Goal: Information Seeking & Learning: Learn about a topic

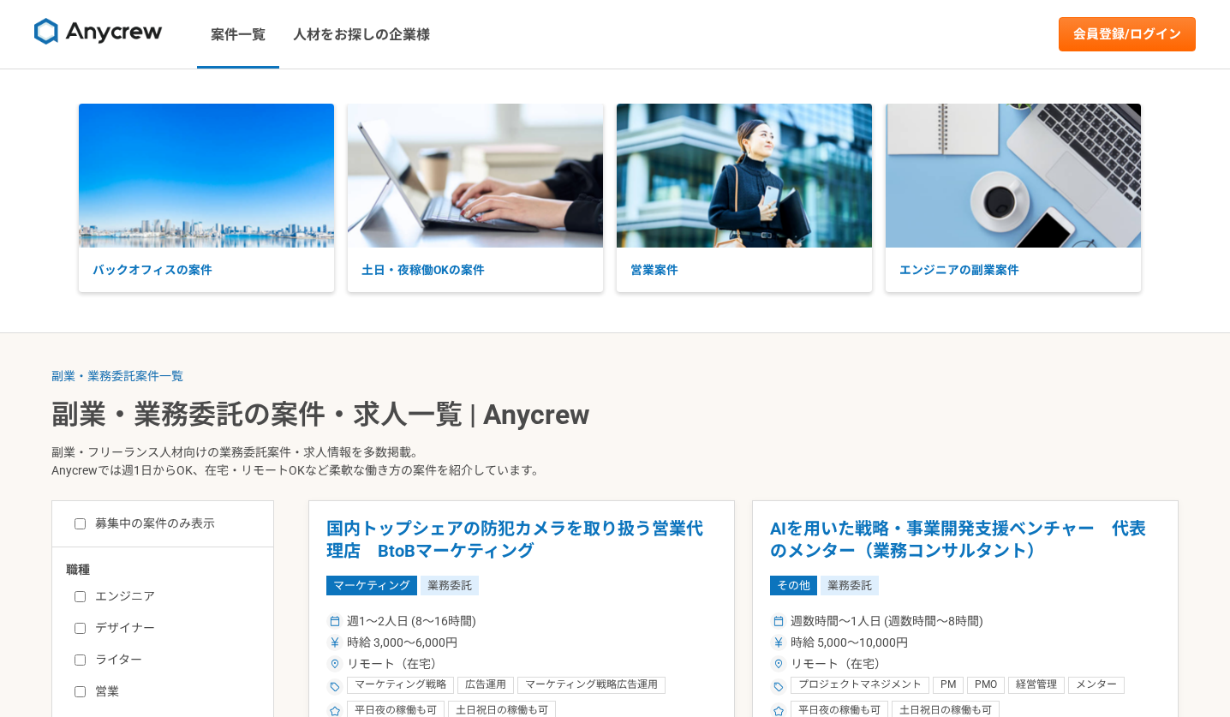
scroll to position [325, 0]
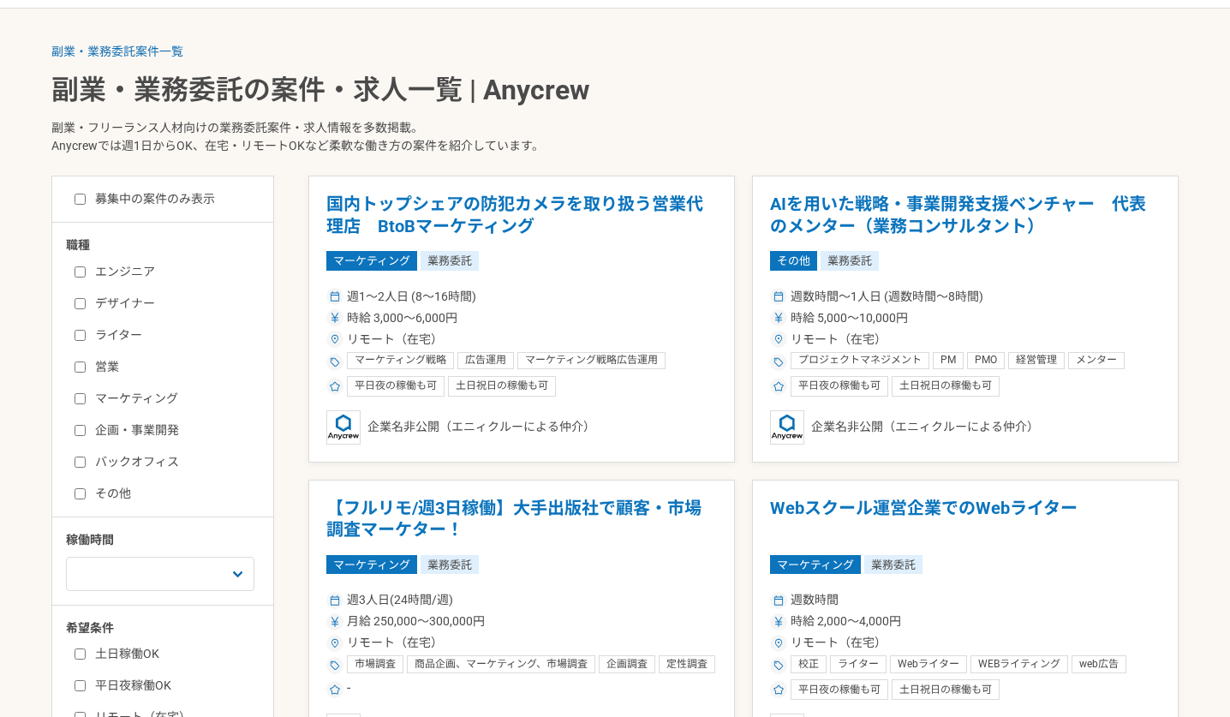
click at [76, 263] on label "エンジニア" at bounding box center [173, 272] width 197 height 18
click at [76, 266] on input "エンジニア" at bounding box center [80, 271] width 11 height 11
checkbox input "true"
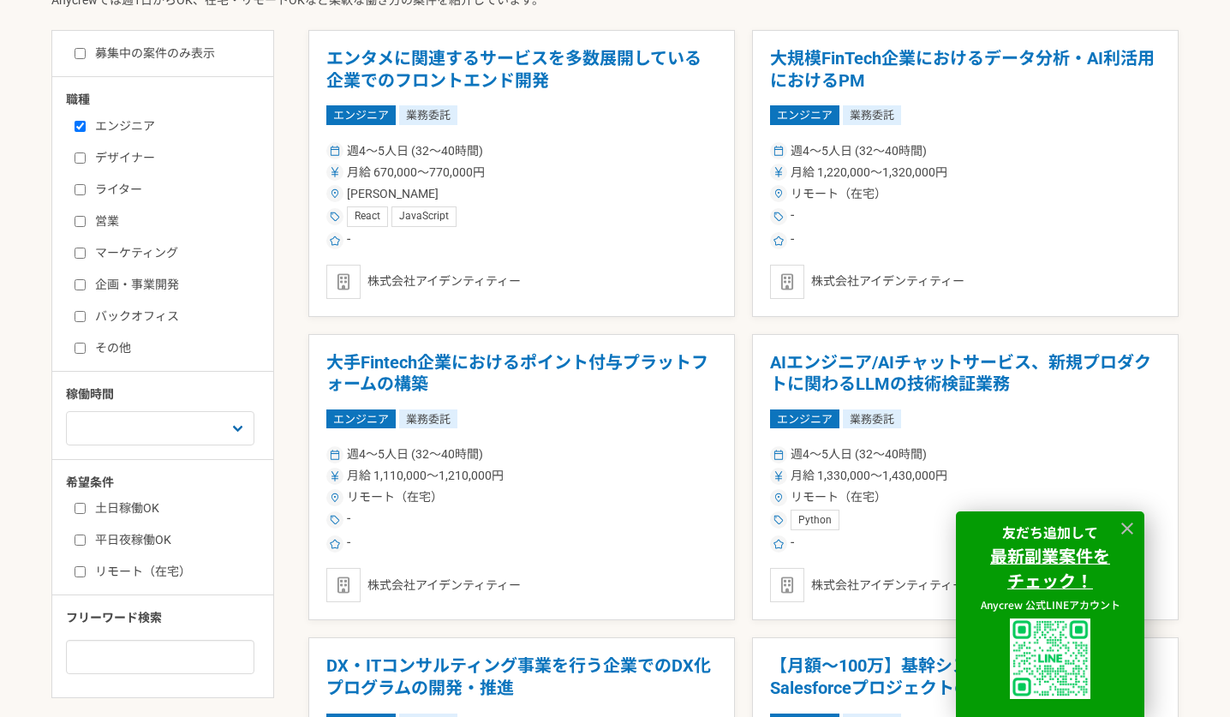
scroll to position [570, 0]
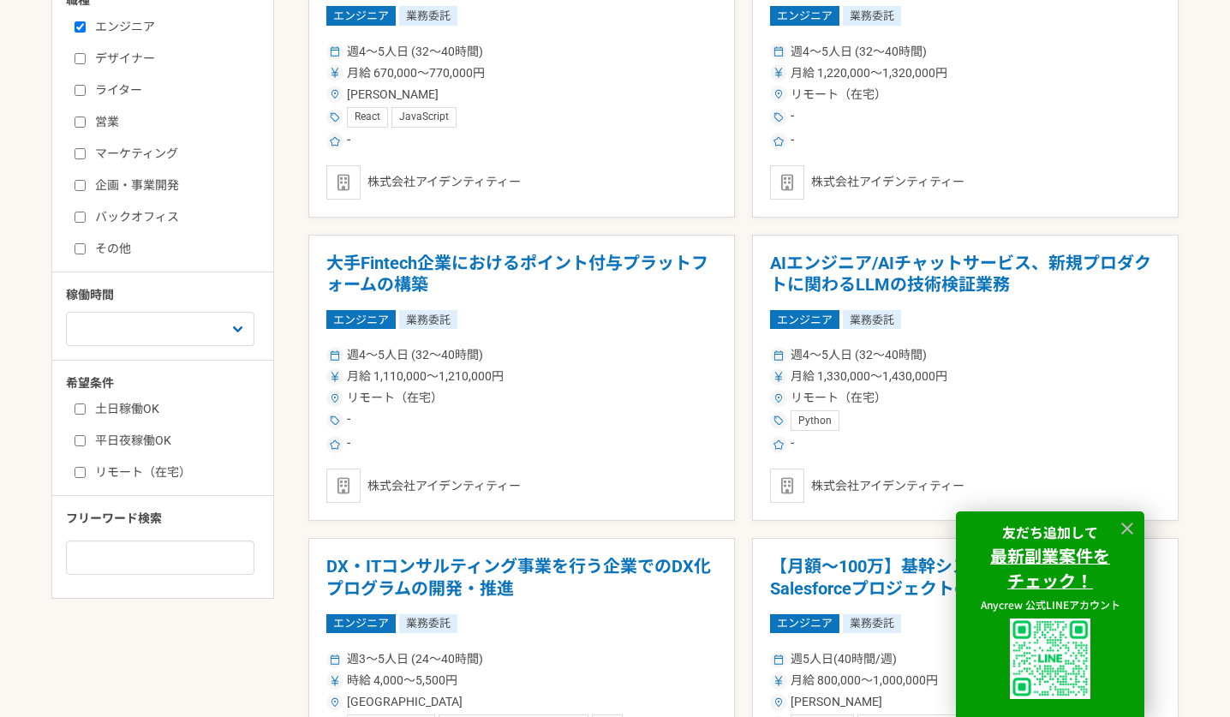
click at [78, 475] on input "リモート（在宅）" at bounding box center [80, 472] width 11 height 11
checkbox input "true"
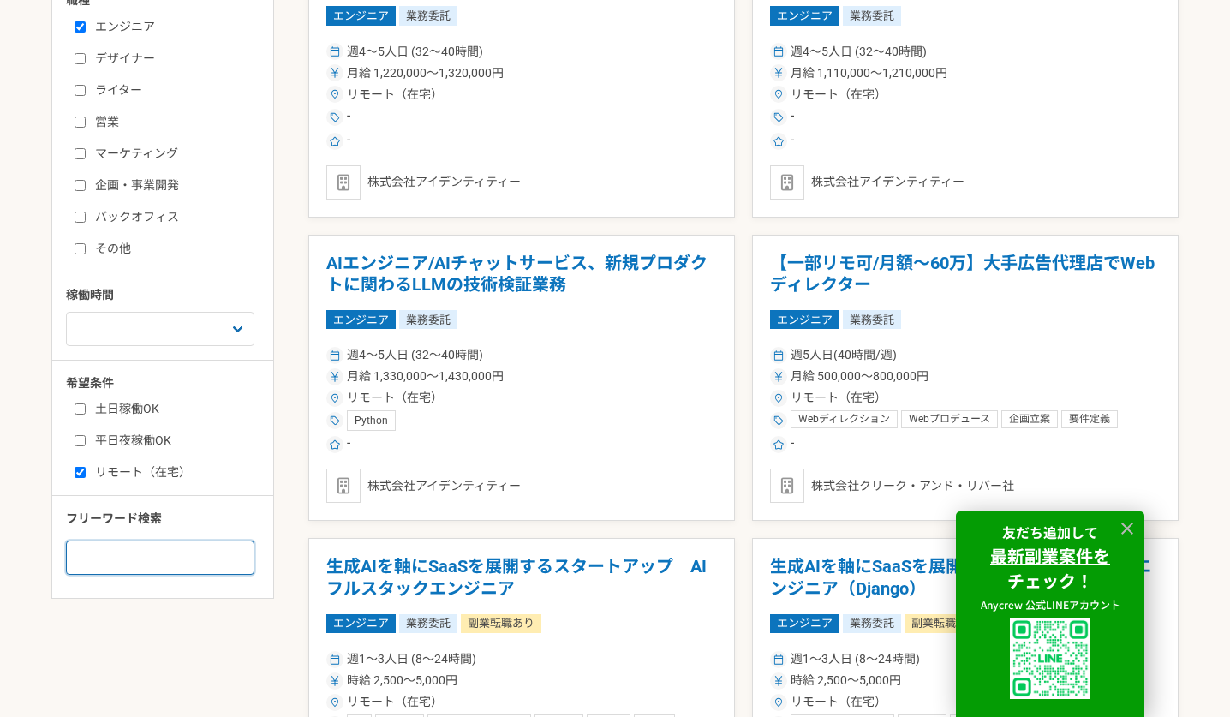
click at [107, 559] on input at bounding box center [160, 557] width 188 height 34
type input "PHP"
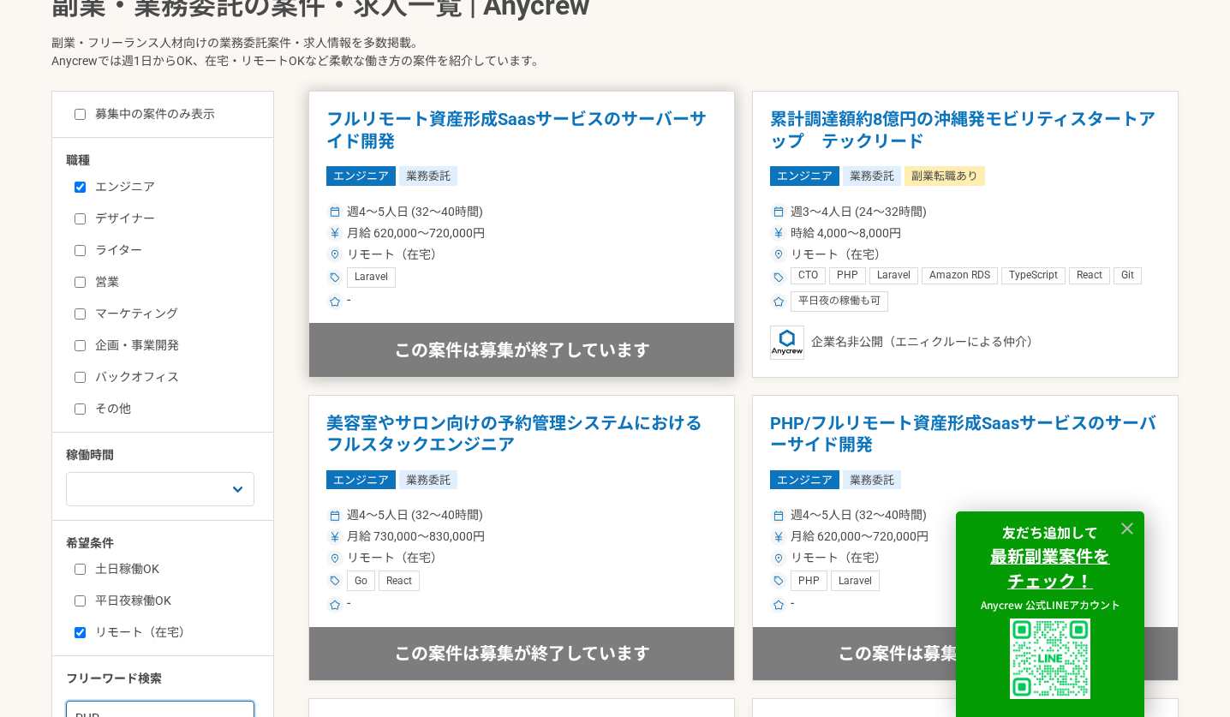
scroll to position [418, 0]
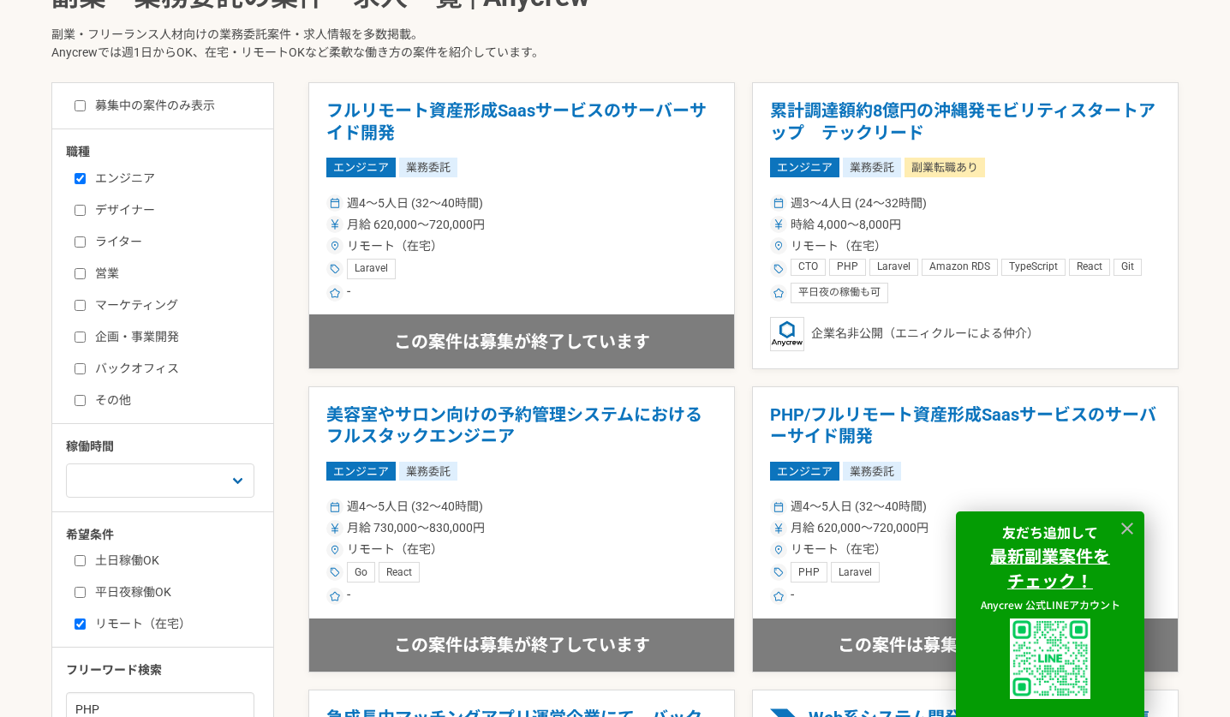
click at [71, 109] on div "募集中の案件のみ表示" at bounding box center [169, 106] width 207 height 18
click at [72, 108] on div "募集中の案件のみ表示" at bounding box center [169, 106] width 207 height 18
click at [75, 107] on input "募集中の案件のみ表示" at bounding box center [80, 105] width 11 height 11
checkbox input "true"
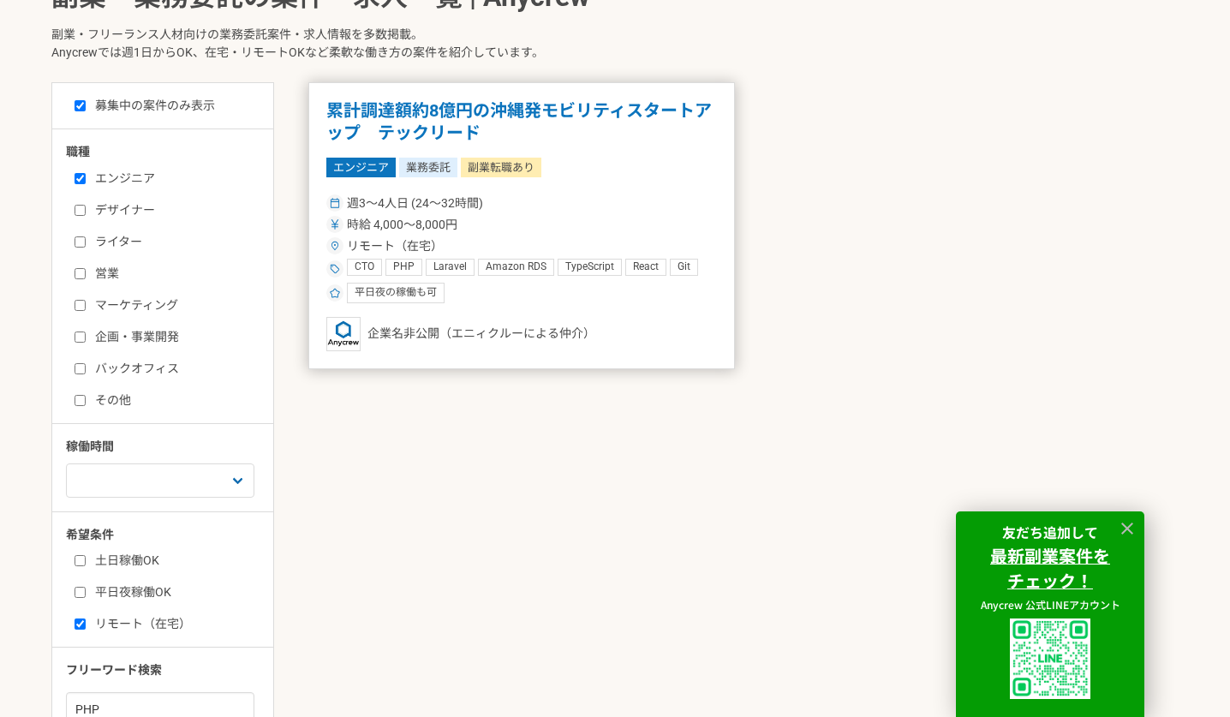
click at [588, 136] on h1 "累計調達額約8億円の沖縄発モビリティスタートアップ　テックリード" at bounding box center [521, 122] width 391 height 44
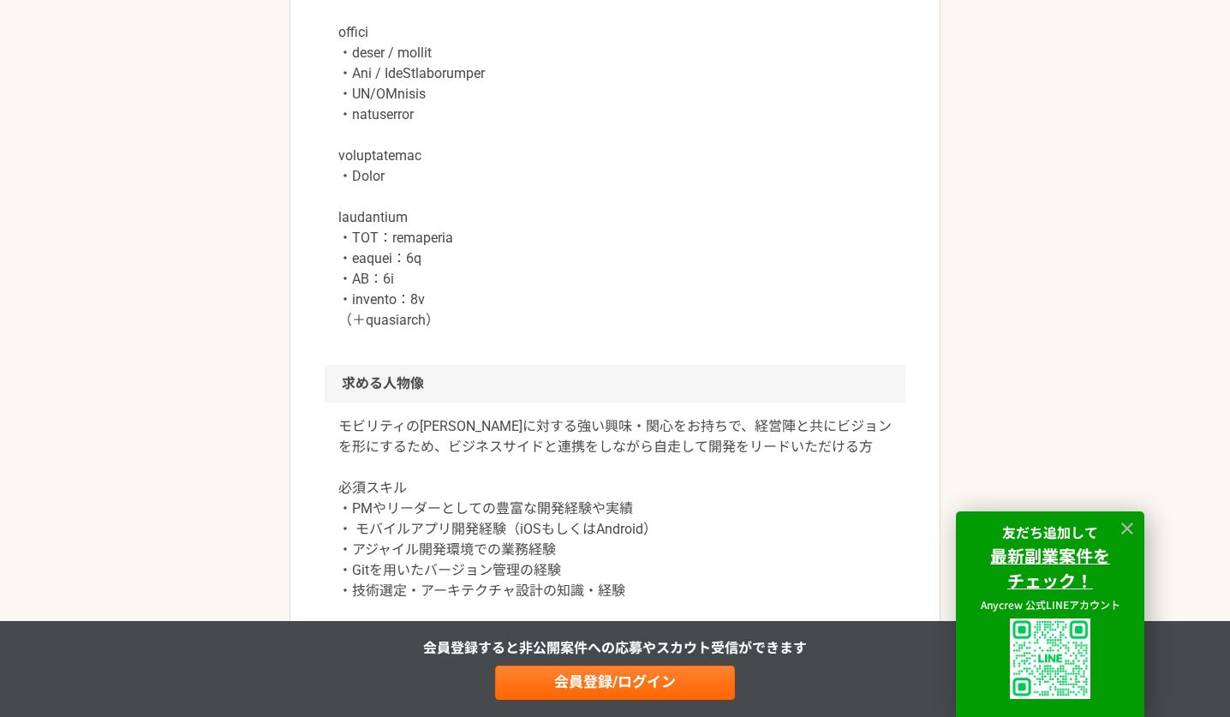
scroll to position [710, 0]
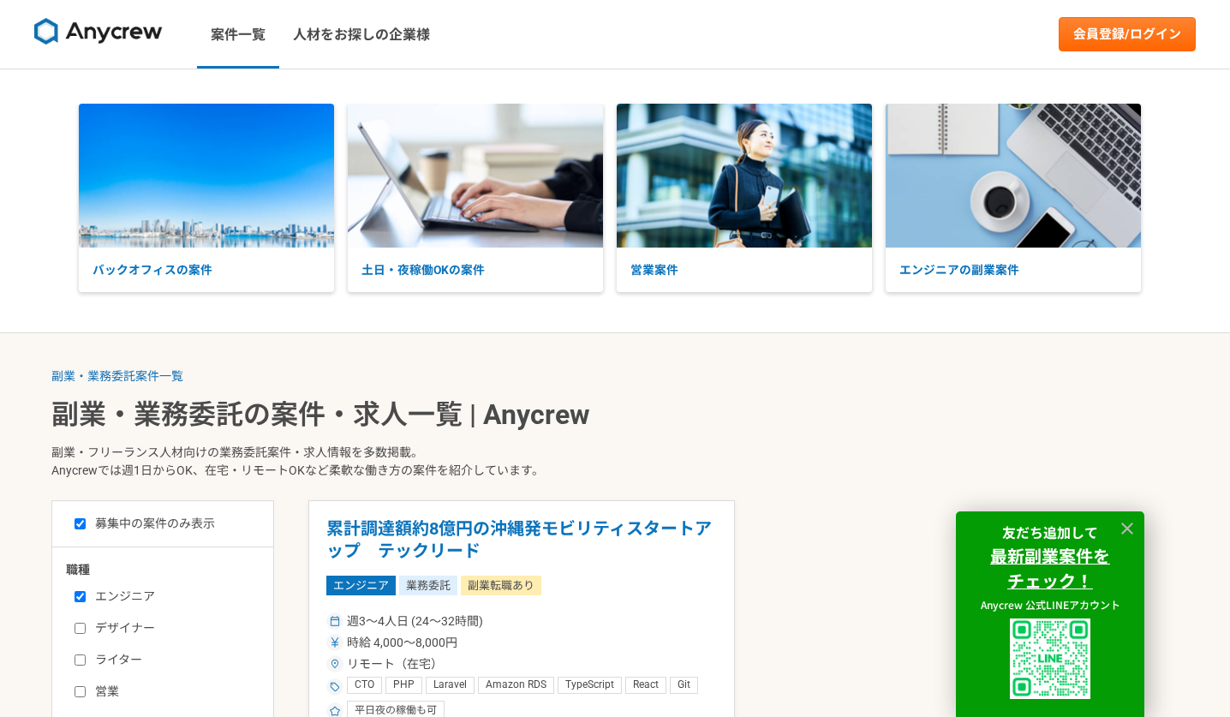
click at [822, 370] on ol "副業・業務委託案件一覧" at bounding box center [614, 376] width 1127 height 18
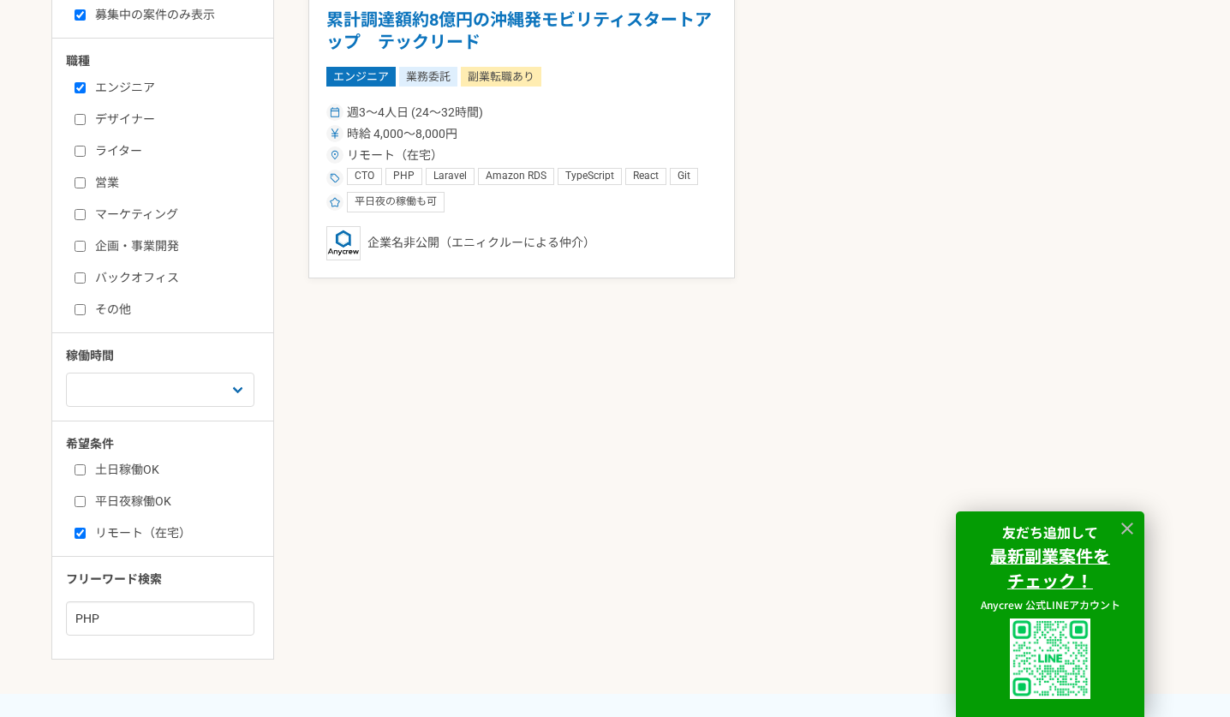
scroll to position [643, 0]
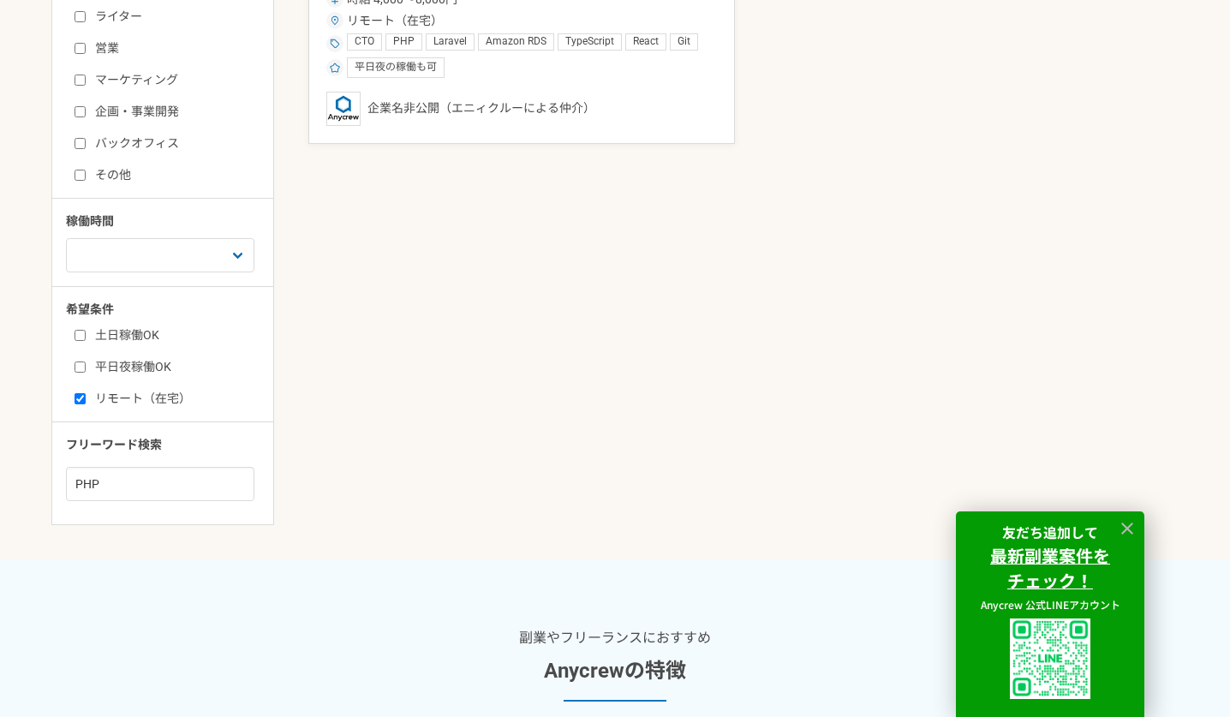
click at [84, 399] on input "リモート（在宅）" at bounding box center [80, 398] width 11 height 11
checkbox input "false"
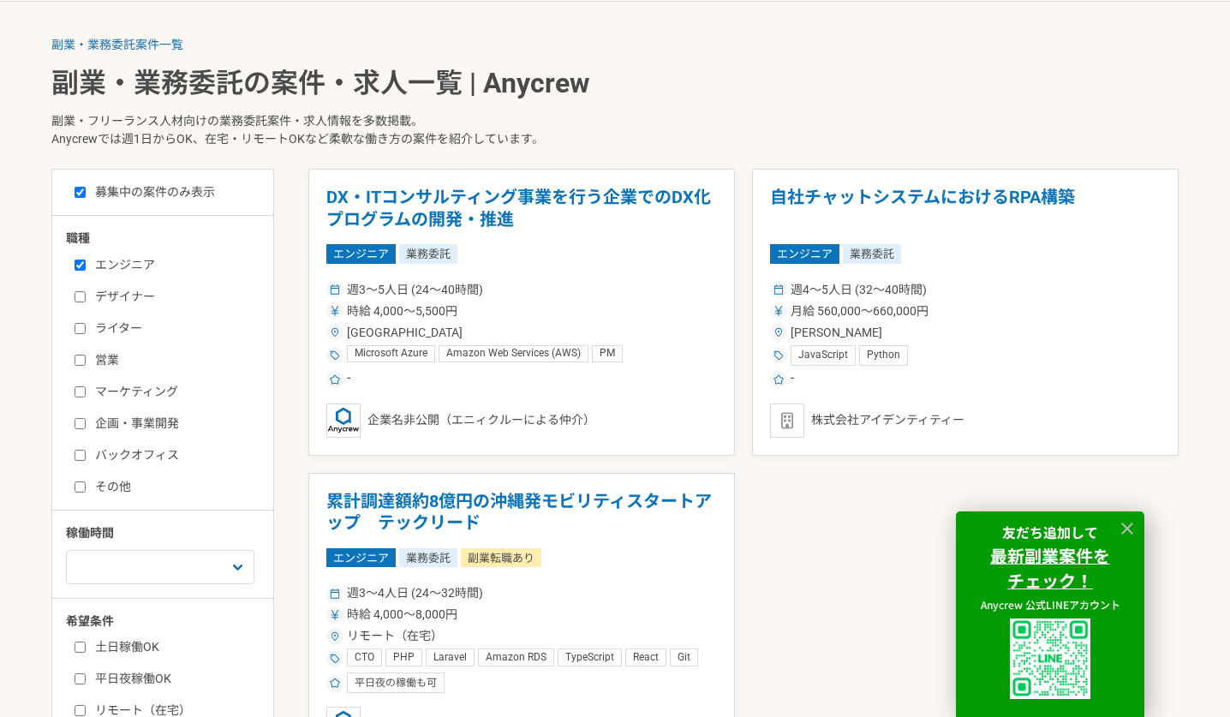
scroll to position [499, 0]
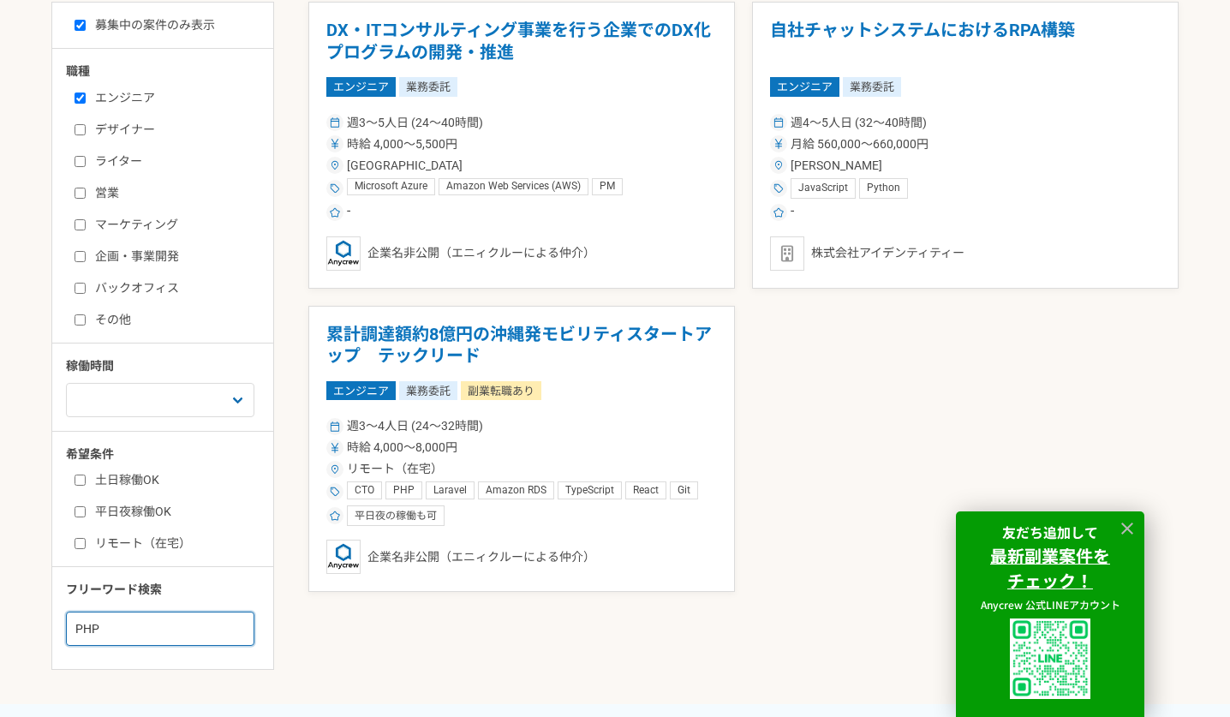
drag, startPoint x: 130, startPoint y: 623, endPoint x: 48, endPoint y: 614, distance: 82.7
click at [48, 614] on main "副業・業務委託案件一覧 副業・業務委託の案件・求人一覧 | Anycrew 副業・フリーランス人材向けの業務委託案件・求人情報を多数掲載。 Anycrewでは…" at bounding box center [615, 269] width 1230 height 869
type input "Ruby"
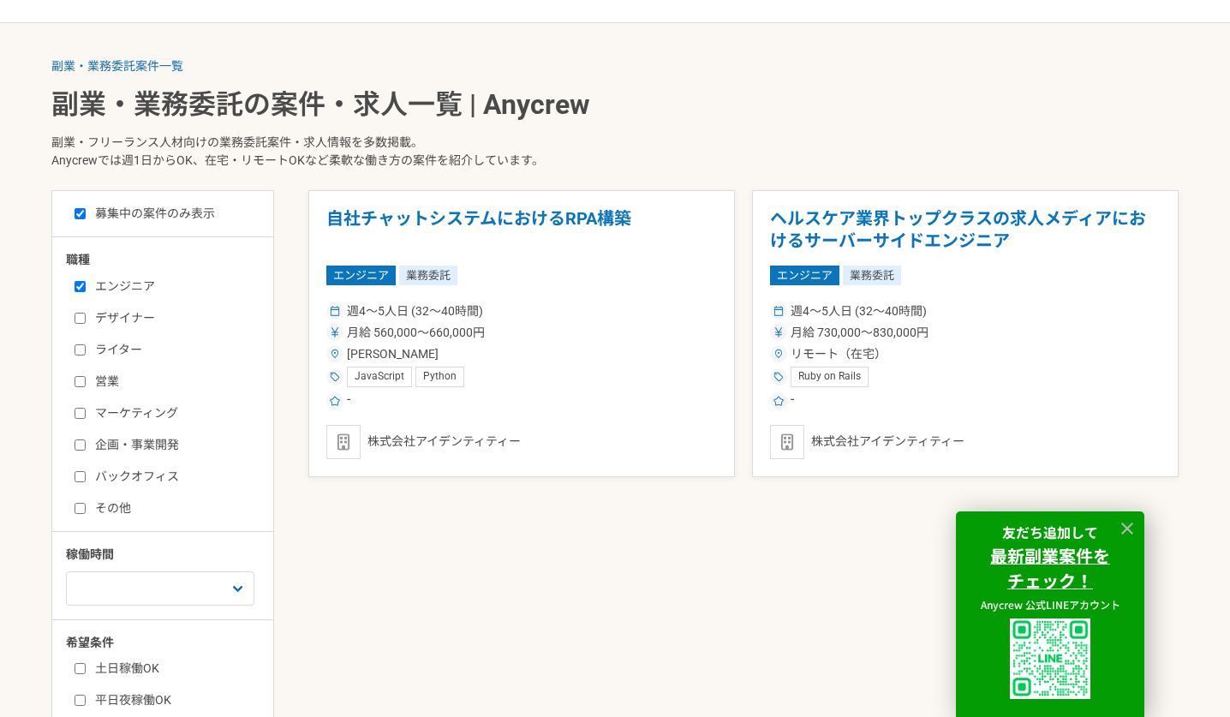
scroll to position [320, 0]
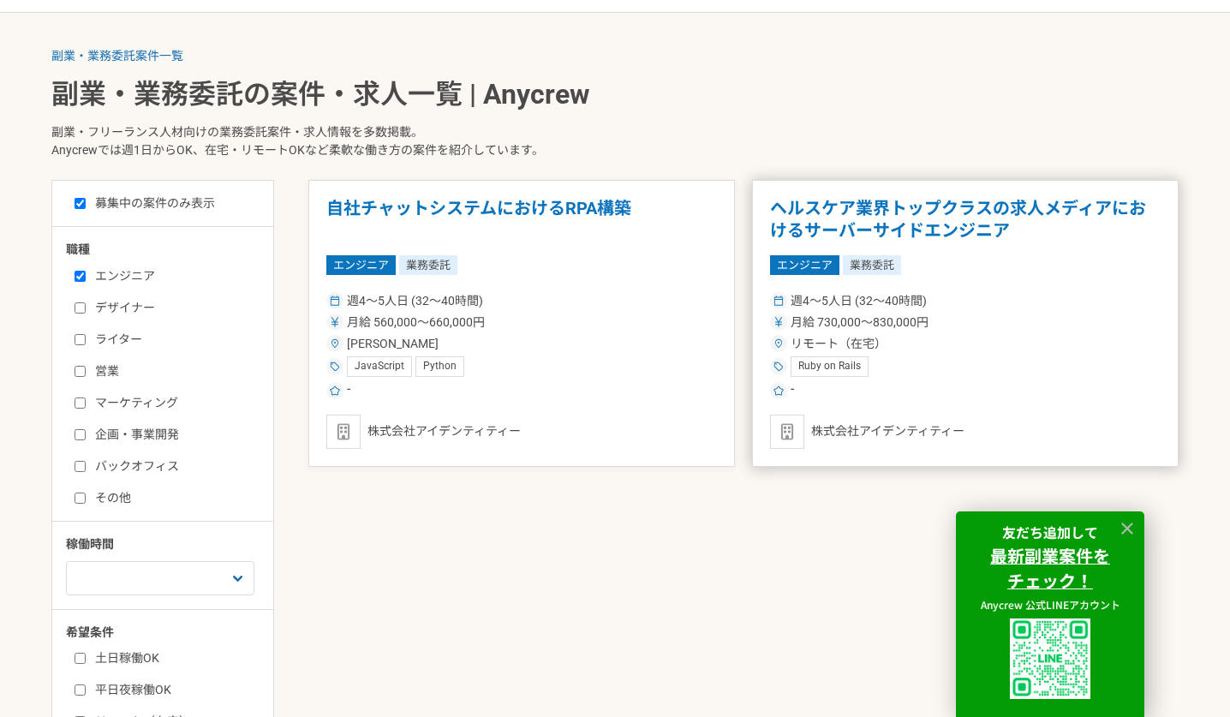
click at [964, 386] on div "-" at bounding box center [965, 390] width 391 height 21
